Goal: Use online tool/utility: Utilize a website feature to perform a specific function

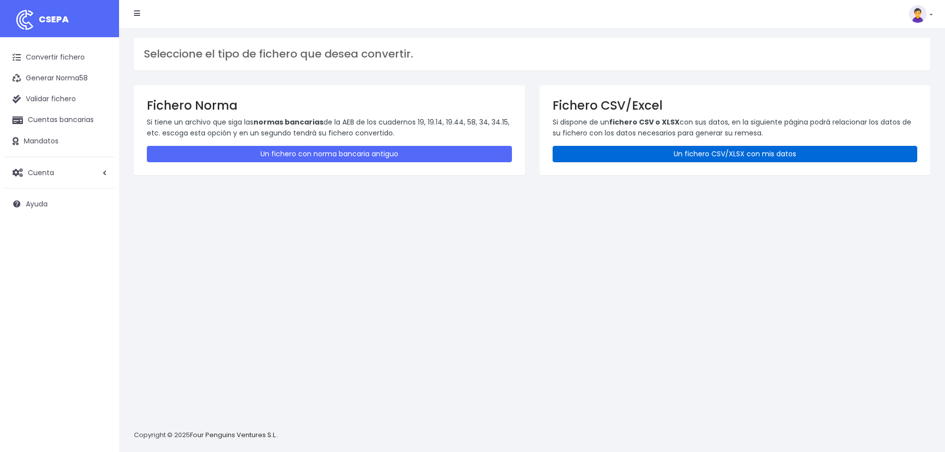
click at [625, 157] on link "Un fichero CSV/XLSX con mis datos" at bounding box center [735, 154] width 365 height 16
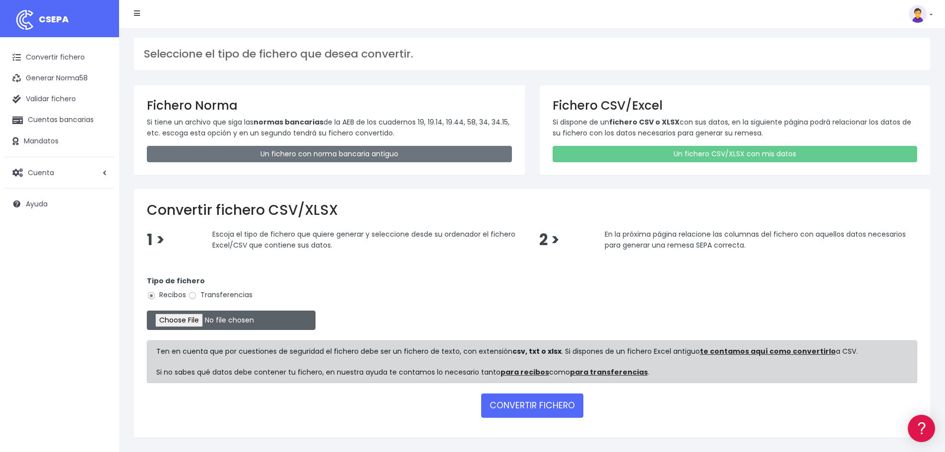
click at [180, 317] on input "file" at bounding box center [231, 320] width 169 height 19
type input "C:\fakepath\Remesa 001 TS25 y matinera [DATE].csv"
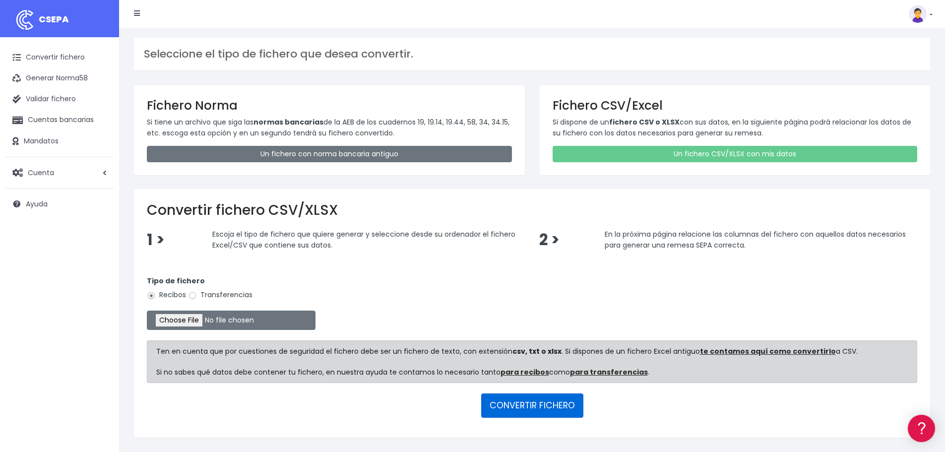
click at [540, 411] on button "CONVERTIR FICHERO" at bounding box center [532, 405] width 102 height 24
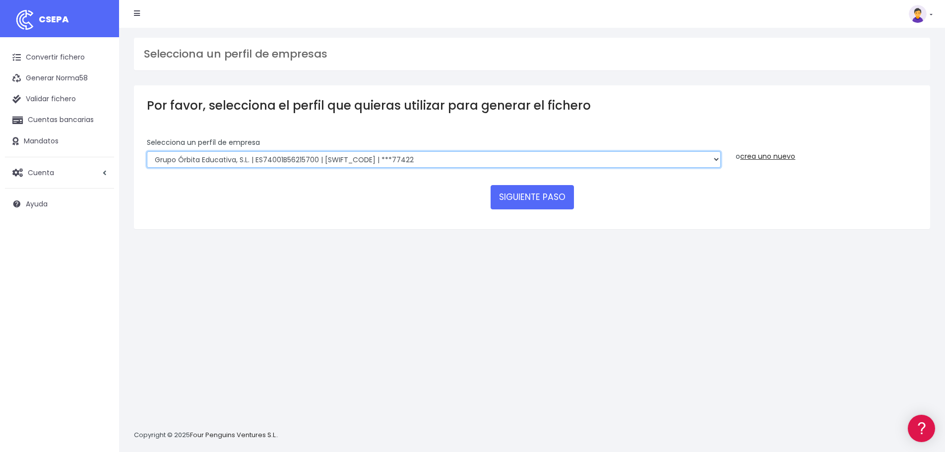
click at [630, 159] on select "Grupo Órbita Educativa, S.L. | ES74001B56215700 | BCOEESMM159 | ***77422" at bounding box center [434, 159] width 574 height 17
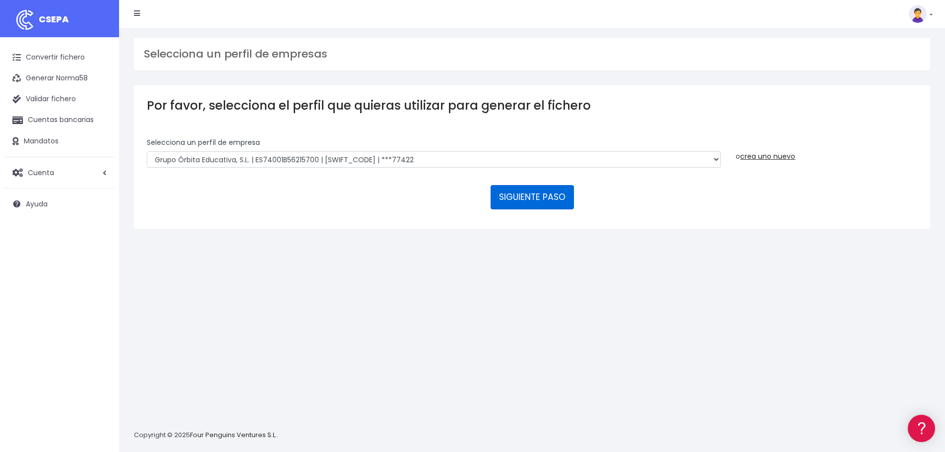
click at [523, 192] on button "SIGUIENTE PASO" at bounding box center [532, 197] width 83 height 24
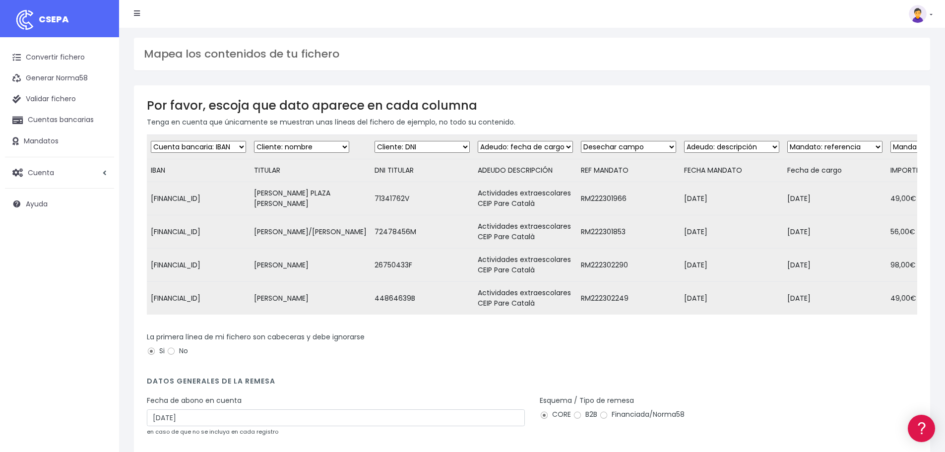
click at [533, 200] on td "Actividades extraescolares CEIP Pare Català" at bounding box center [525, 198] width 103 height 33
click at [547, 149] on select "Desechar campo Cliente: nombre Cliente: DNI Cliente: Email Cliente: Dirección C…" at bounding box center [525, 147] width 95 height 12
click at [544, 148] on select "Desechar campo Cliente: nombre Cliente: DNI Cliente: Email Cliente: Dirección C…" at bounding box center [525, 147] width 95 height 12
click at [547, 150] on select "Desechar campo Cliente: nombre Cliente: DNI Cliente: Email Cliente: Dirección C…" at bounding box center [525, 147] width 95 height 12
select select "description"
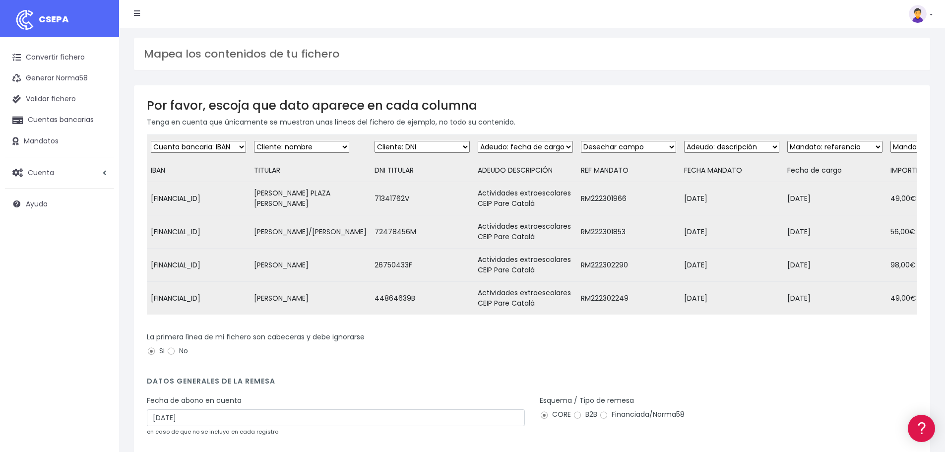
click at [478, 141] on select "Desechar campo Cliente: nombre Cliente: DNI Cliente: Email Cliente: Dirección C…" at bounding box center [525, 147] width 95 height 12
click at [648, 145] on select "Desechar campo Cliente: nombre Cliente: DNI Cliente: Email Cliente: Dirección C…" at bounding box center [628, 147] width 95 height 12
select select "mandate_reference"
click at [581, 141] on select "Desechar campo Cliente: nombre Cliente: DNI Cliente: Email Cliente: Dirección C…" at bounding box center [628, 147] width 95 height 12
click at [751, 148] on select "Desechar campo Cliente: nombre Cliente: DNI Cliente: Email Cliente: Dirección C…" at bounding box center [731, 147] width 95 height 12
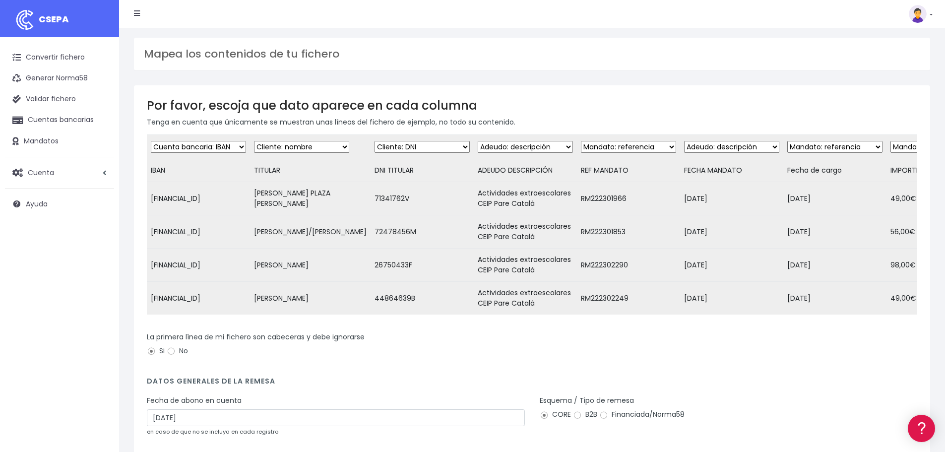
click at [751, 148] on select "Desechar campo Cliente: nombre Cliente: DNI Cliente: Email Cliente: Dirección C…" at bounding box center [731, 147] width 95 height 12
select select "mandate_signed_at"
click at [684, 141] on select "Desechar campo Cliente: nombre Cliente: DNI Cliente: Email Cliente: Dirección C…" at bounding box center [731, 147] width 95 height 12
click at [854, 142] on select "Desechar campo Cliente: nombre Cliente: DNI Cliente: Email Cliente: Dirección C…" at bounding box center [834, 147] width 95 height 12
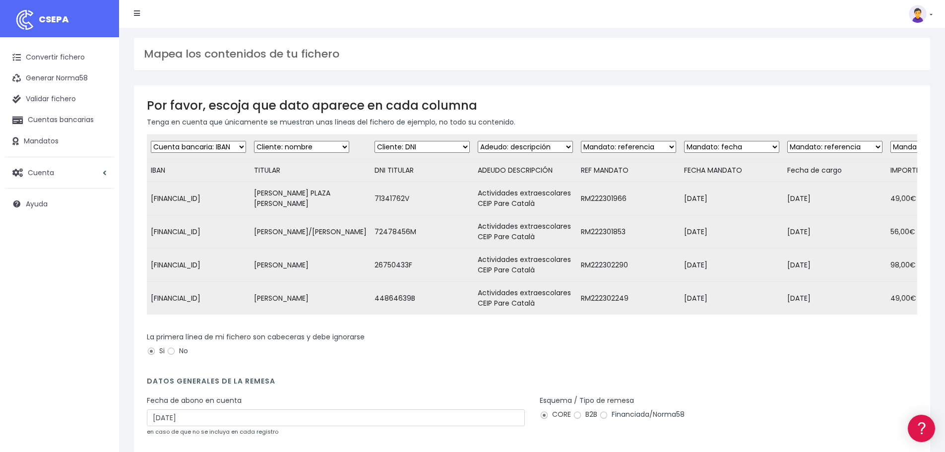
select select "date"
click at [787, 141] on select "Desechar campo Cliente: nombre Cliente: DNI Cliente: Email Cliente: Dirección C…" at bounding box center [834, 147] width 95 height 12
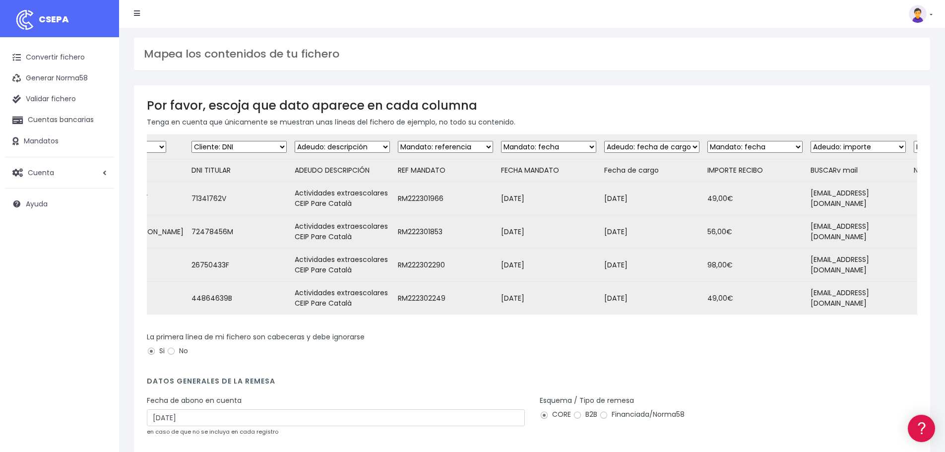
scroll to position [0, 186]
click at [765, 144] on select "Desechar campo Cliente: nombre Cliente: DNI Cliente: Email Cliente: Dirección C…" at bounding box center [752, 147] width 95 height 12
select select "amount"
click at [705, 141] on select "Desechar campo Cliente: nombre Cliente: DNI Cliente: Email Cliente: Dirección C…" at bounding box center [752, 147] width 95 height 12
click at [859, 150] on select "Desechar campo Cliente: nombre Cliente: DNI Cliente: Email Cliente: Dirección C…" at bounding box center [855, 147] width 95 height 12
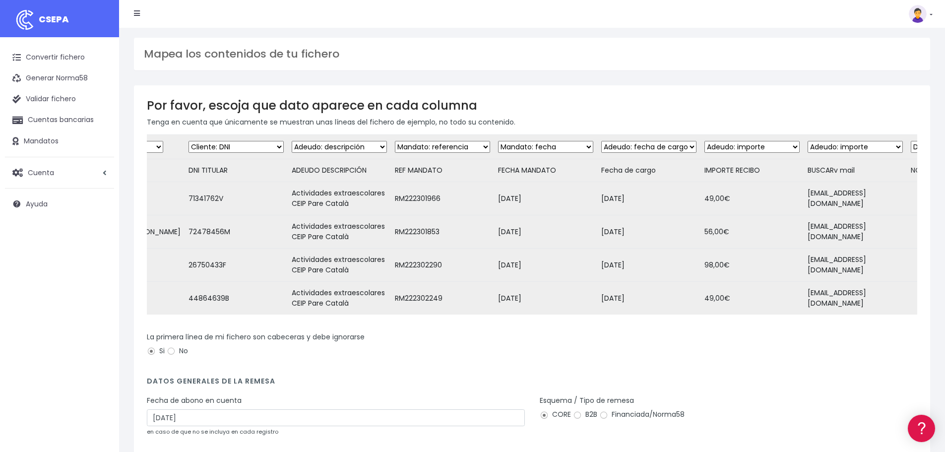
select select "dismiss"
click at [808, 141] on select "Desechar campo Cliente: nombre Cliente: DNI Cliente: Email Cliente: Dirección C…" at bounding box center [855, 147] width 95 height 12
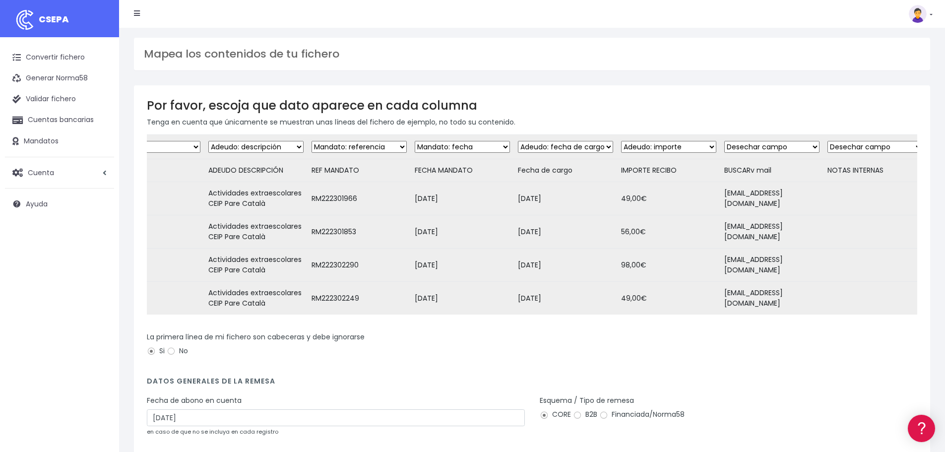
click at [871, 147] on select "Desechar campo Cliente: nombre Cliente: DNI Cliente: Email Cliente: Dirección C…" at bounding box center [875, 147] width 95 height 12
click at [828, 141] on select "Desechar campo Cliente: nombre Cliente: DNI Cliente: Email Cliente: Dirección C…" at bounding box center [875, 147] width 95 height 12
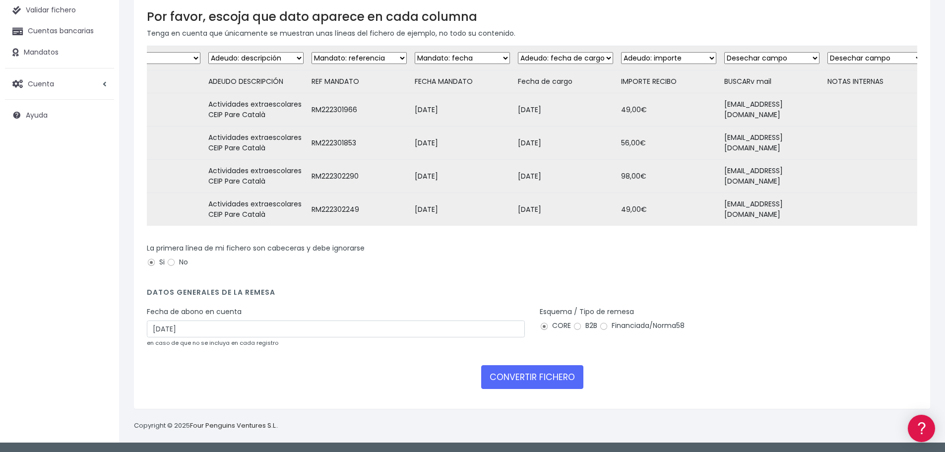
scroll to position [96, 0]
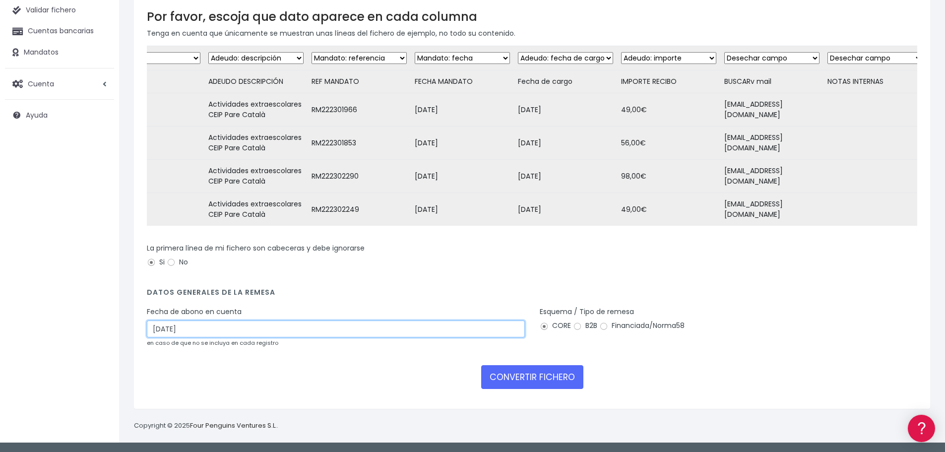
click at [159, 329] on input "07/09/2025" at bounding box center [336, 329] width 378 height 17
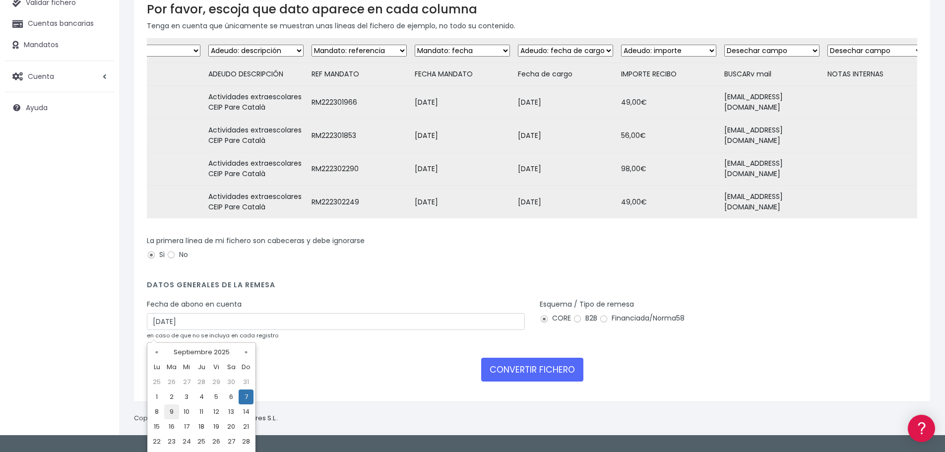
click at [171, 412] on td "9" at bounding box center [171, 411] width 15 height 15
type input "09/09/2025"
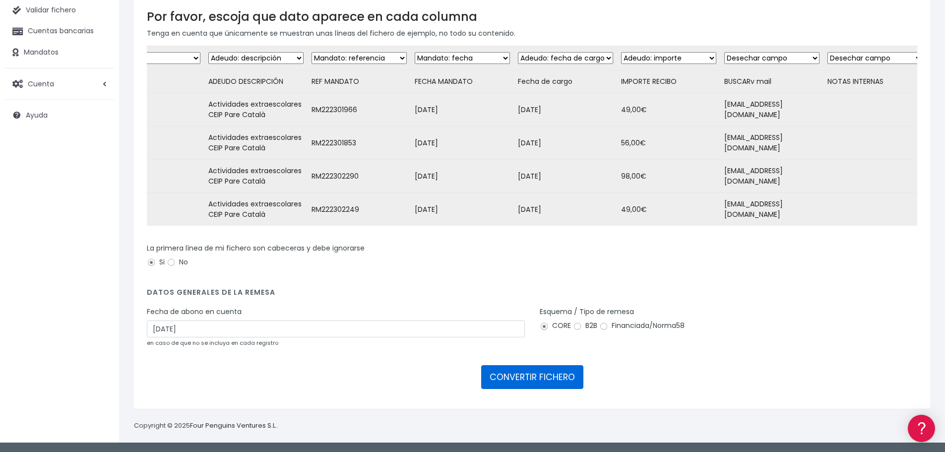
click at [536, 374] on button "CONVERTIR FICHERO" at bounding box center [532, 377] width 102 height 24
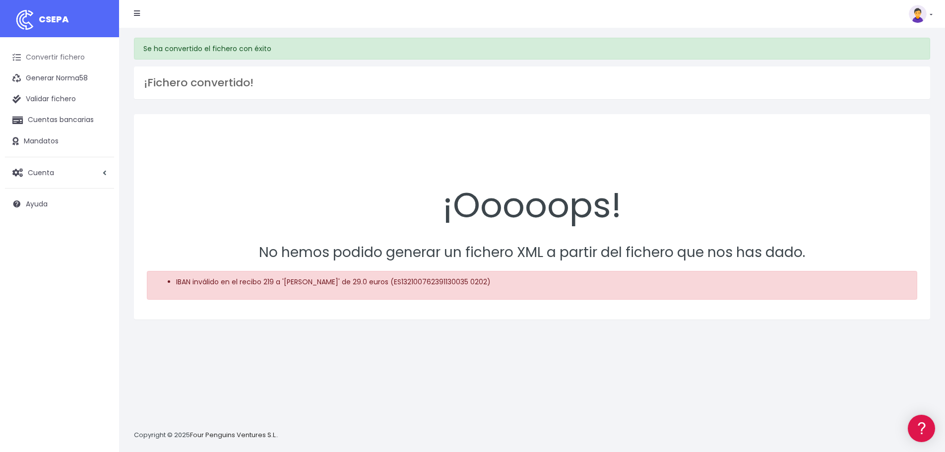
click at [58, 56] on link "Convertir fichero" at bounding box center [59, 57] width 109 height 21
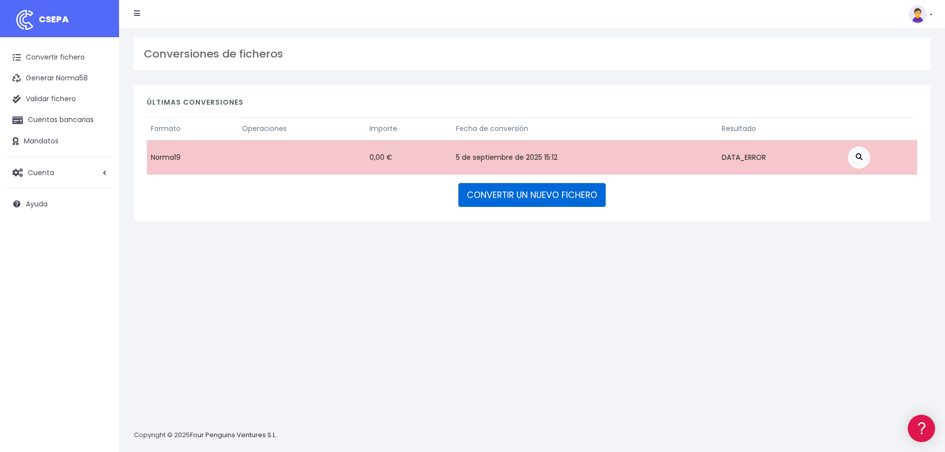
click at [522, 195] on link "CONVERTIR UN NUEVO FICHERO" at bounding box center [531, 195] width 147 height 24
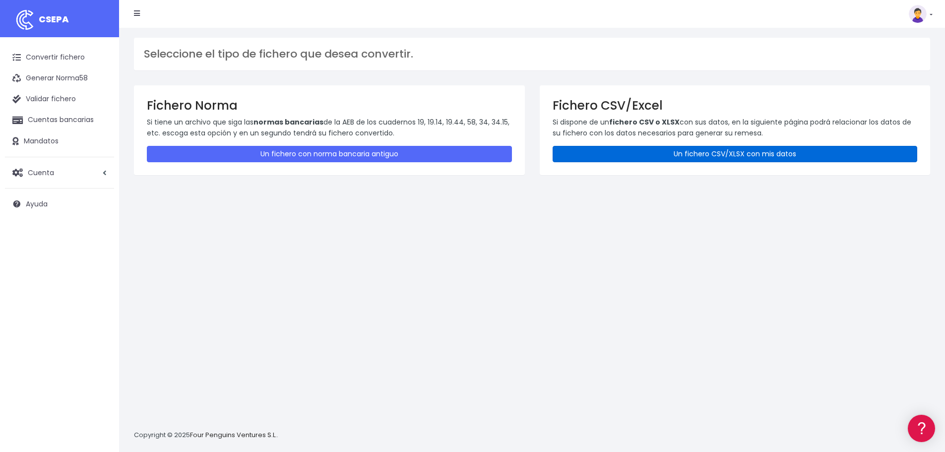
click at [689, 157] on link "Un fichero CSV/XLSX con mis datos" at bounding box center [735, 154] width 365 height 16
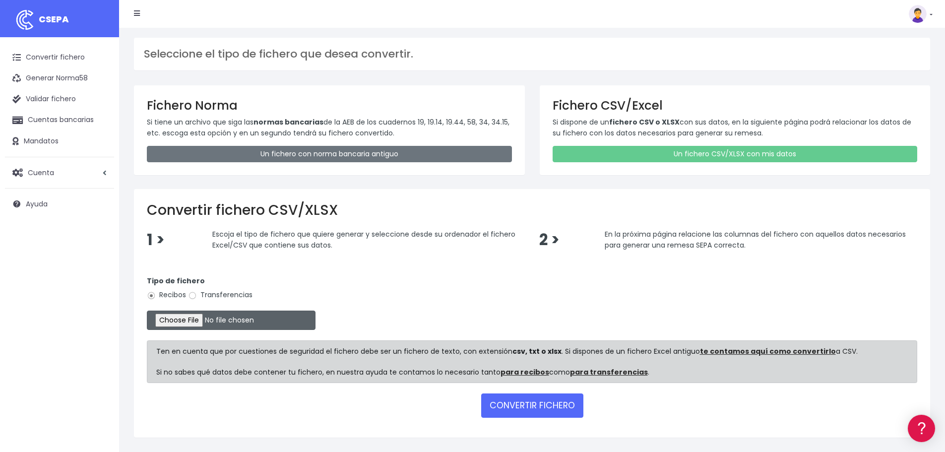
click at [174, 318] on input "file" at bounding box center [231, 320] width 169 height 19
type input "C:\fakepath\Remesa 001 TS25 y matinera sept25.csv"
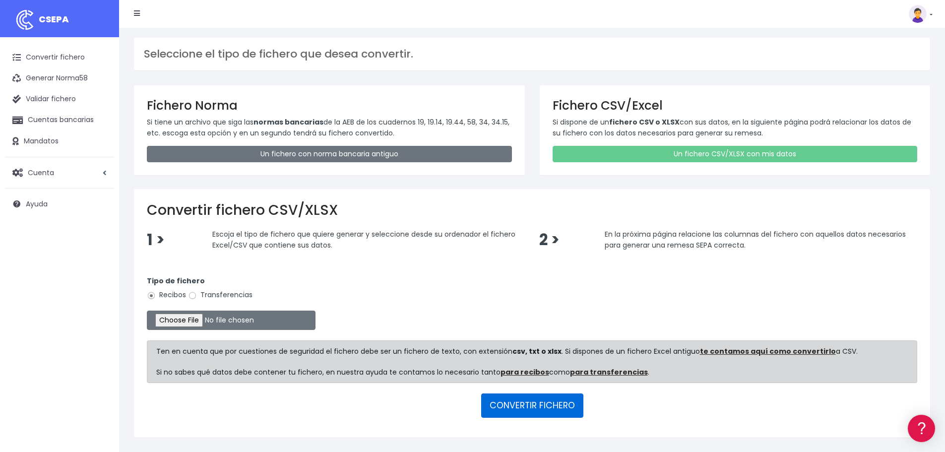
click at [535, 407] on button "CONVERTIR FICHERO" at bounding box center [532, 405] width 102 height 24
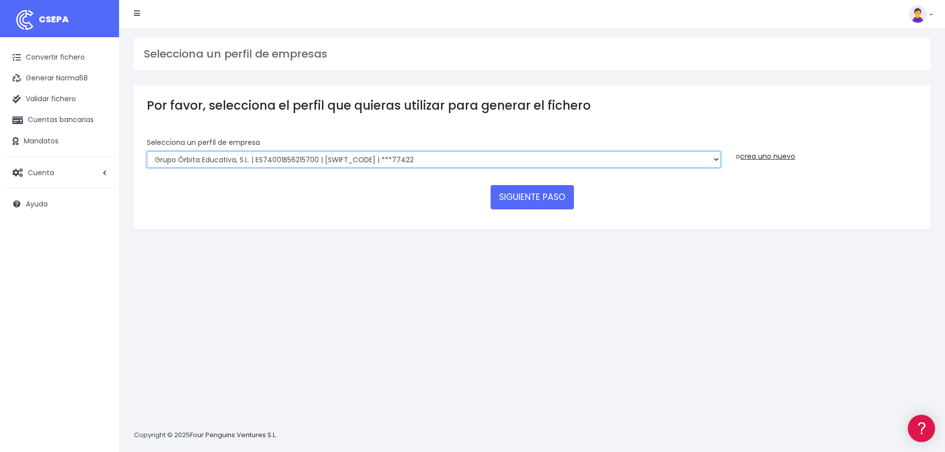
click at [557, 153] on select "Grupo Órbita Educativa, S.L. | ES74001B56215700 | BCOEESMM159 | ***77422" at bounding box center [434, 159] width 574 height 17
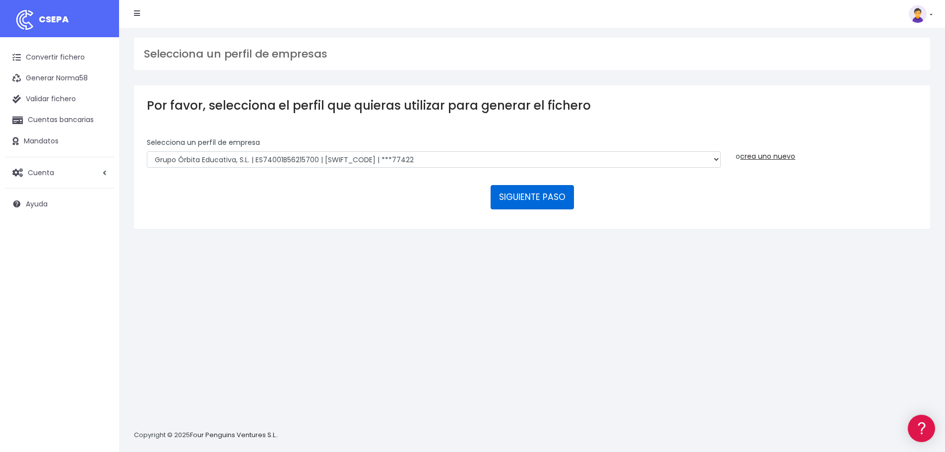
click at [530, 194] on button "SIGUIENTE PASO" at bounding box center [532, 197] width 83 height 24
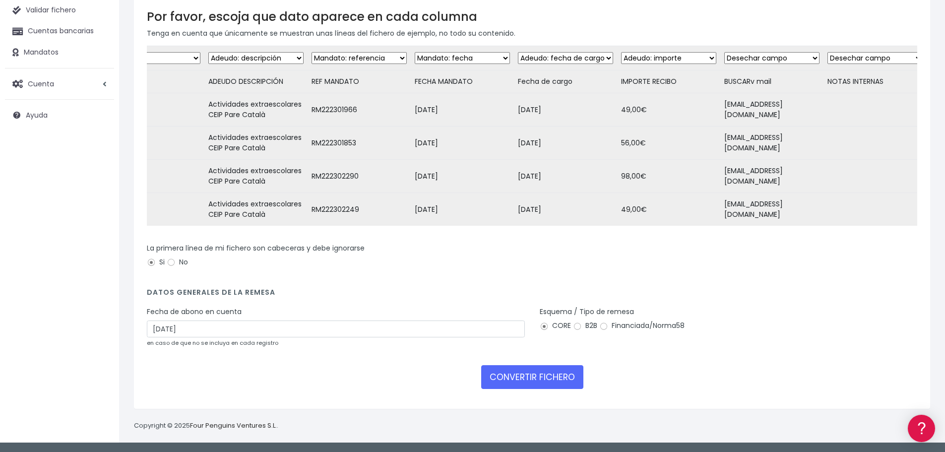
scroll to position [96, 0]
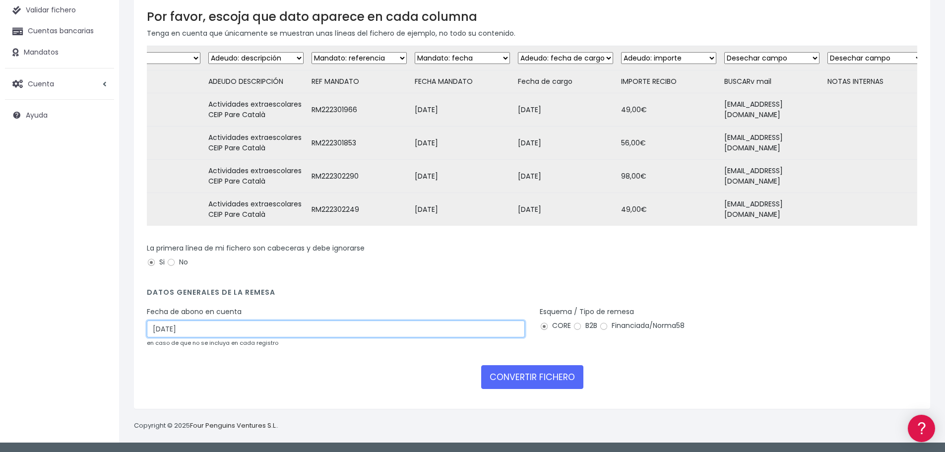
click at [203, 331] on input "[DATE]" at bounding box center [336, 329] width 378 height 17
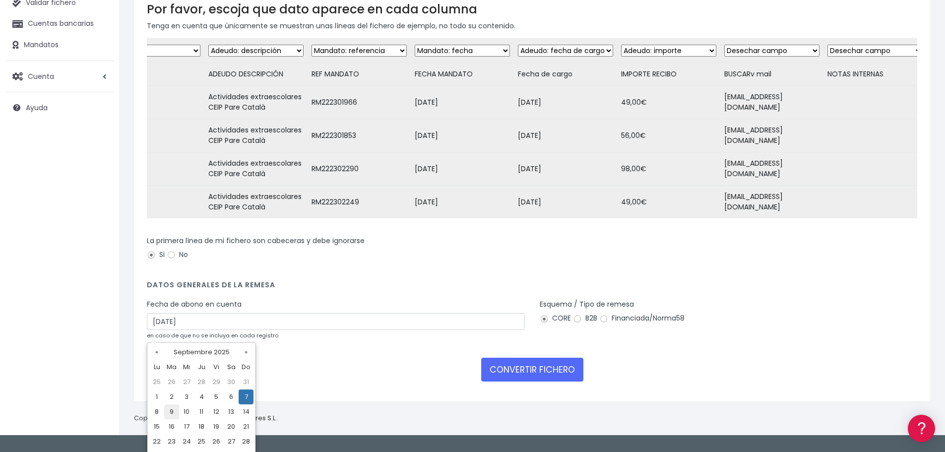
click at [172, 412] on td "9" at bounding box center [171, 411] width 15 height 15
type input "09/09/2025"
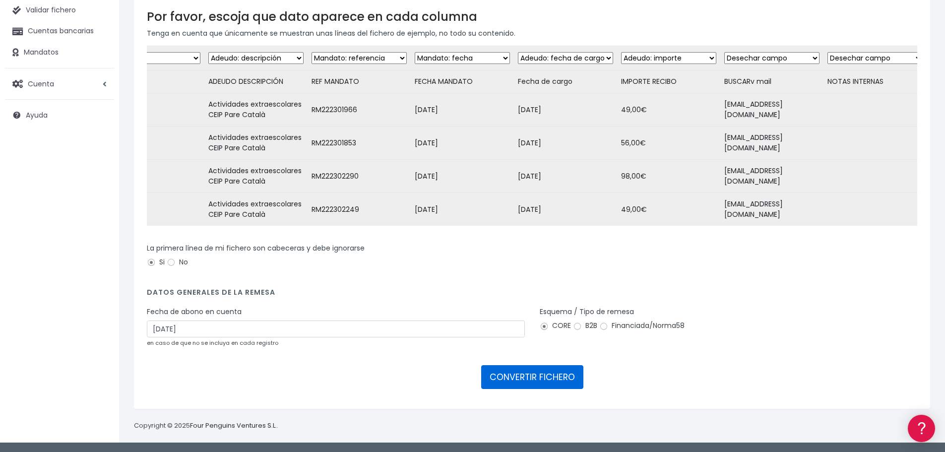
click at [547, 377] on button "CONVERTIR FICHERO" at bounding box center [532, 377] width 102 height 24
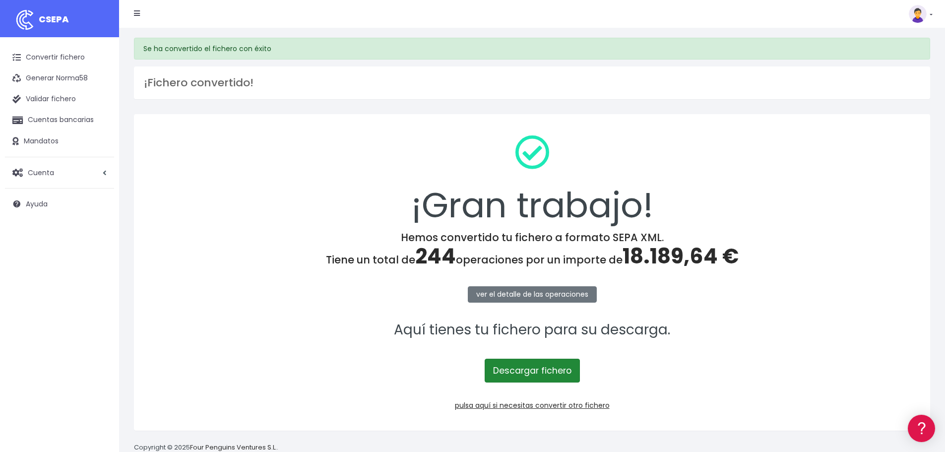
click at [553, 369] on link "Descargar fichero" at bounding box center [532, 371] width 95 height 24
